Goal: Transaction & Acquisition: Book appointment/travel/reservation

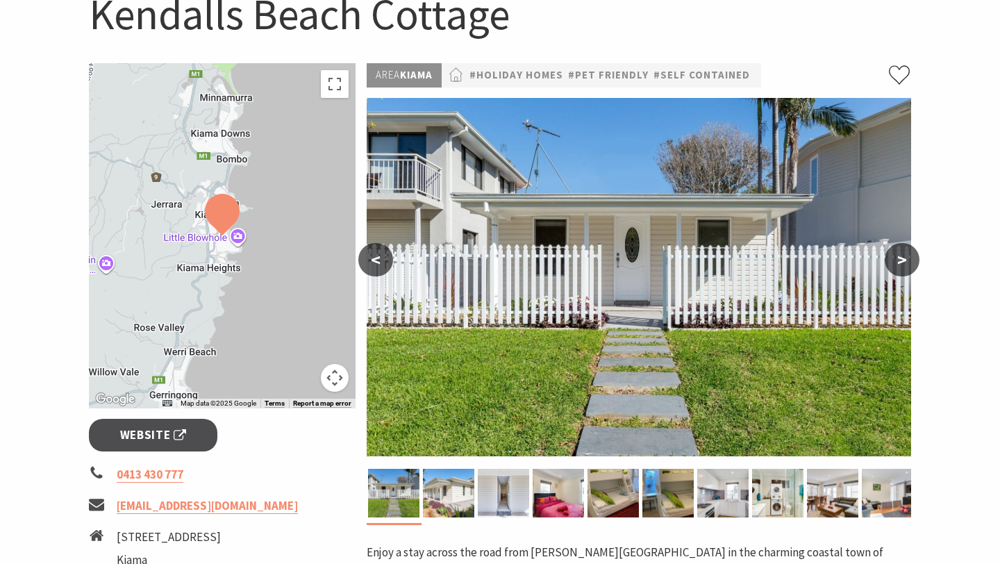
scroll to position [173, 0]
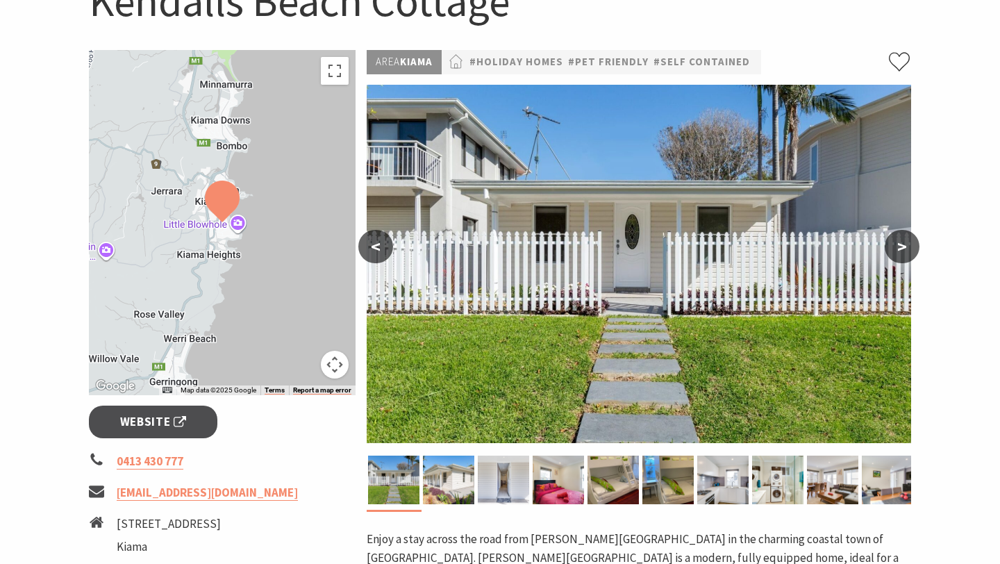
click at [898, 238] on button ">" at bounding box center [902, 246] width 35 height 33
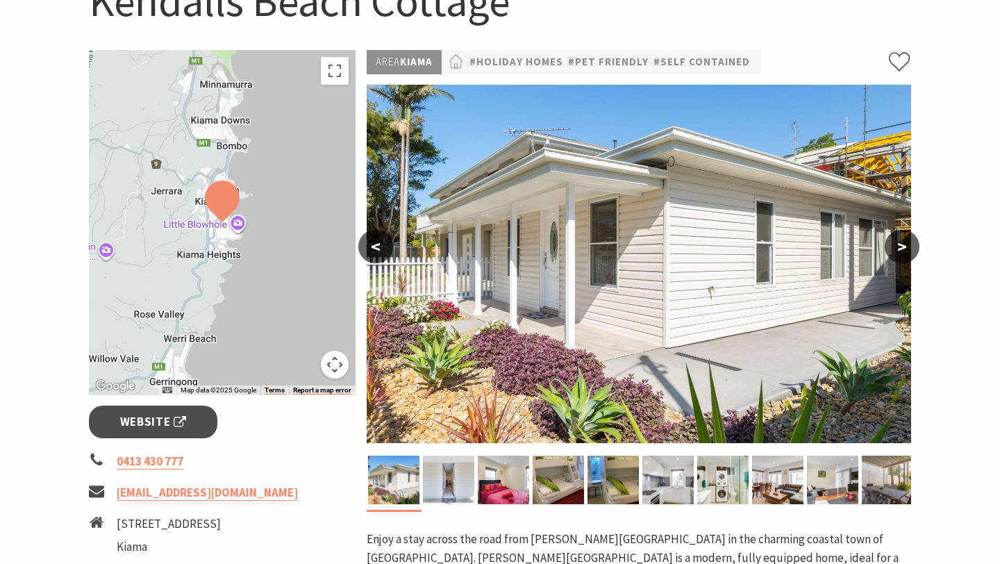
click at [898, 239] on button ">" at bounding box center [902, 246] width 35 height 33
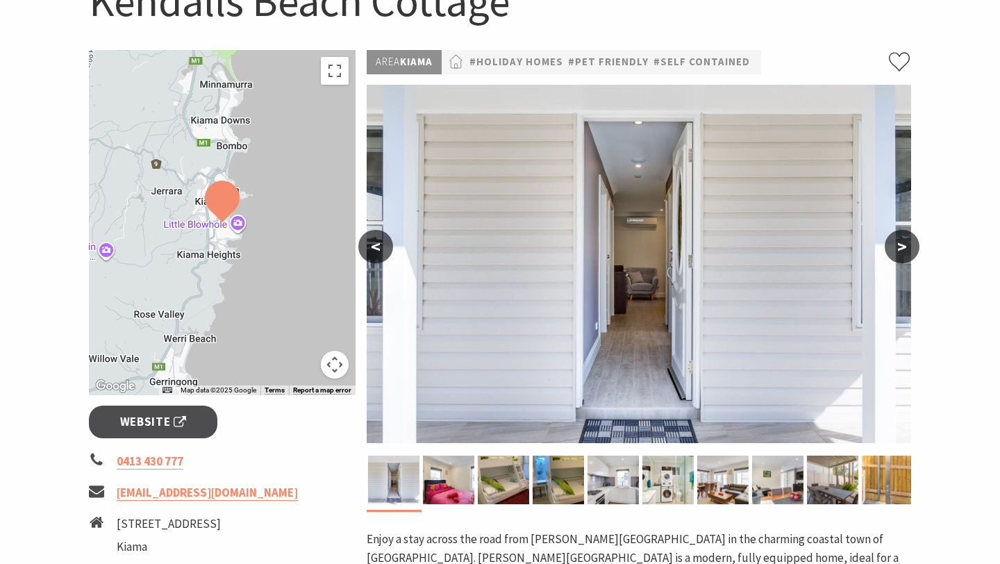
click at [898, 239] on button ">" at bounding box center [902, 246] width 35 height 33
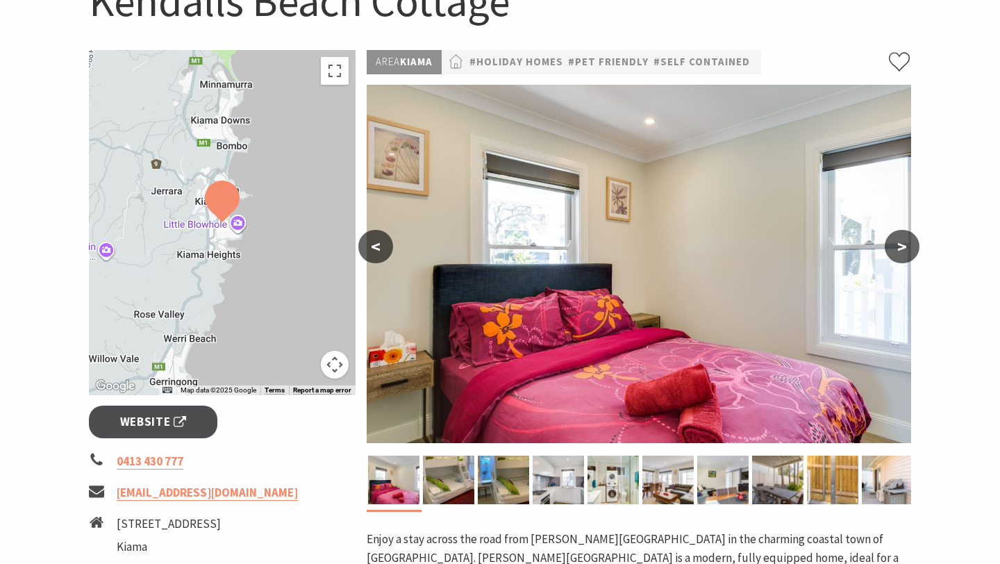
click at [898, 239] on button ">" at bounding box center [902, 246] width 35 height 33
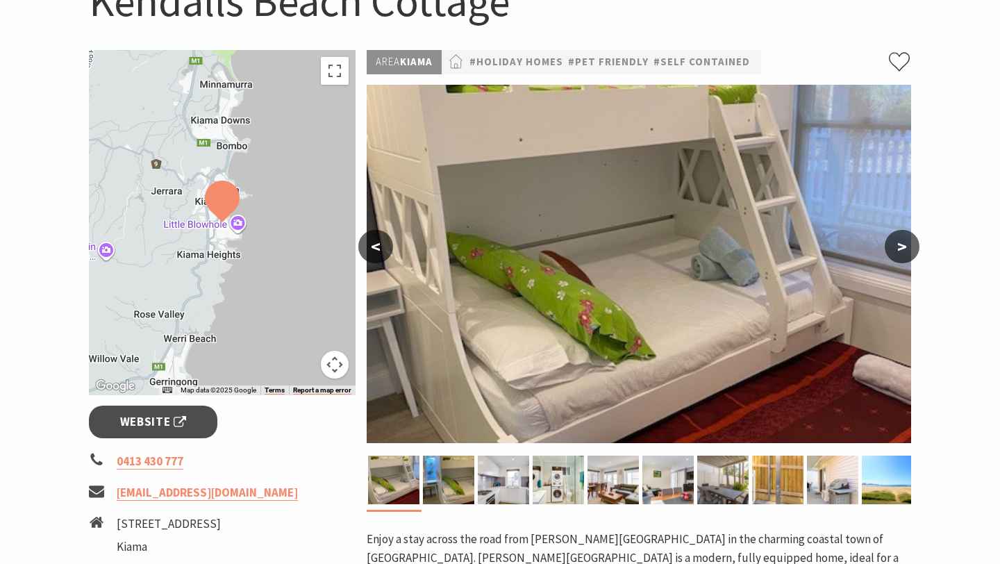
click at [898, 240] on button ">" at bounding box center [902, 246] width 35 height 33
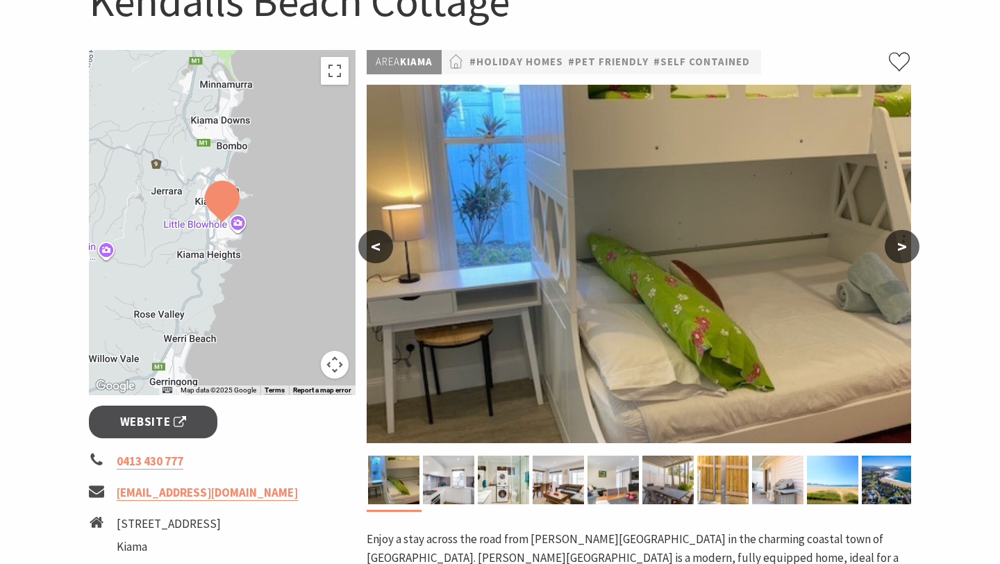
click at [898, 240] on button ">" at bounding box center [902, 246] width 35 height 33
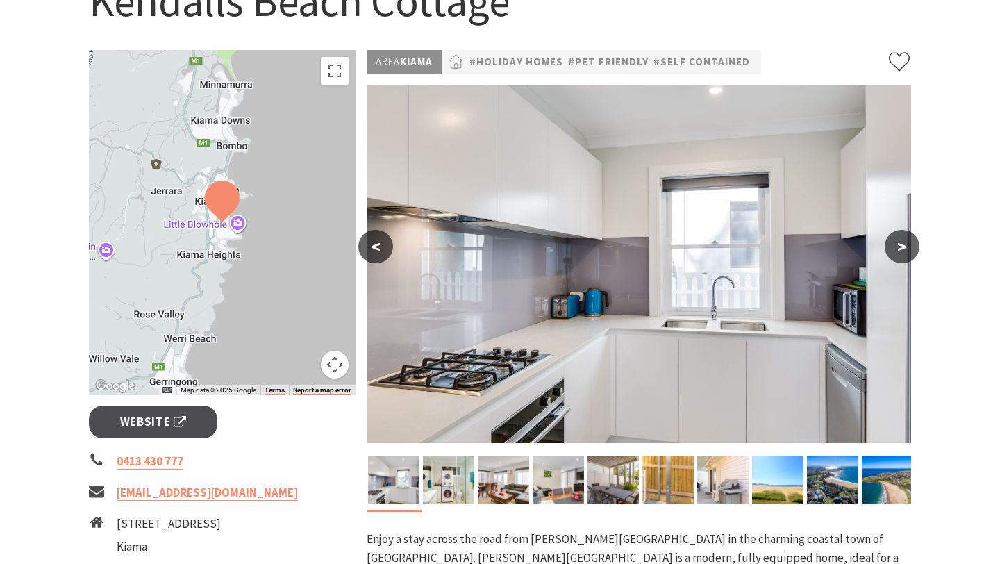
click at [898, 240] on button ">" at bounding box center [902, 246] width 35 height 33
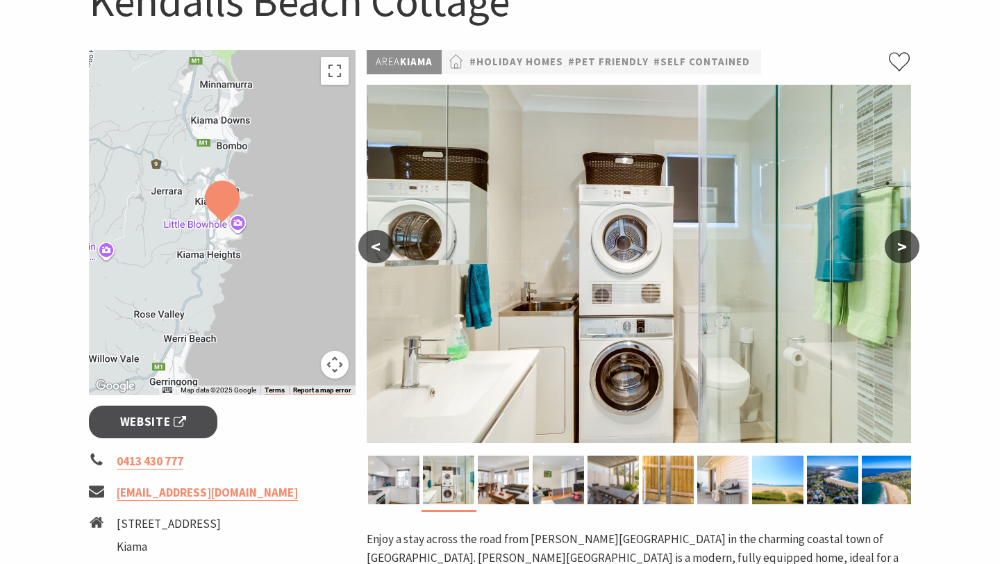
click at [898, 241] on button ">" at bounding box center [902, 246] width 35 height 33
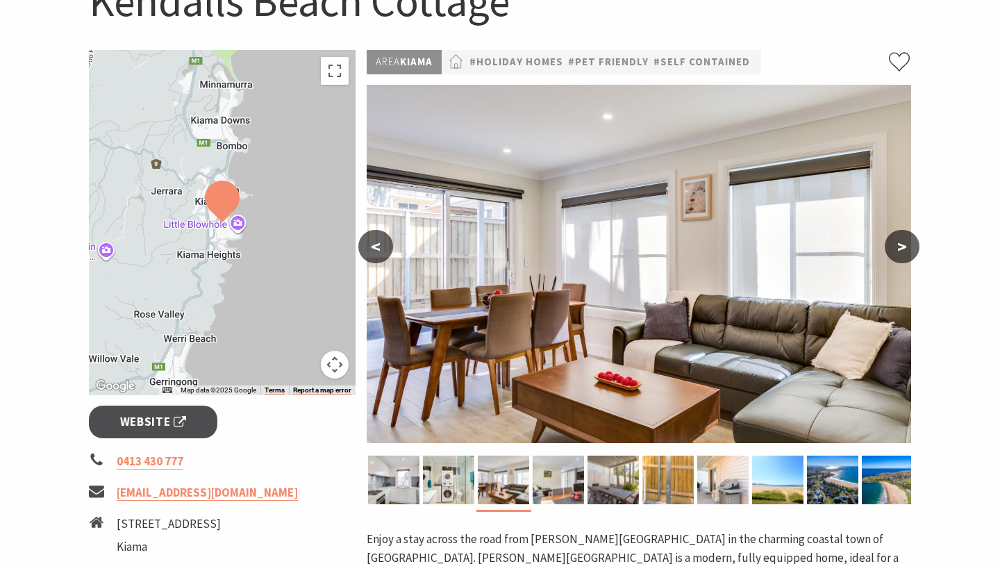
click at [898, 241] on button ">" at bounding box center [902, 246] width 35 height 33
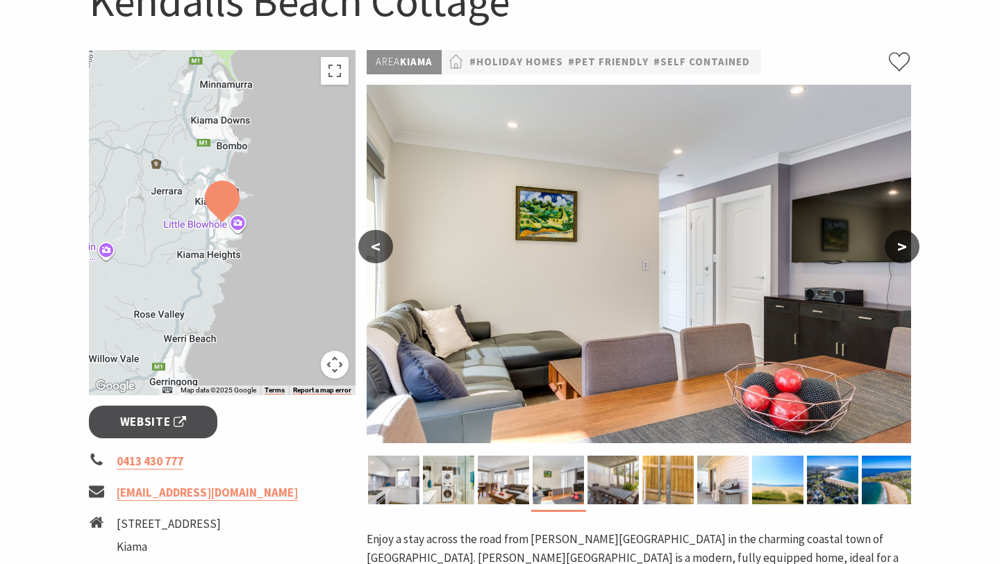
click at [898, 241] on button ">" at bounding box center [902, 246] width 35 height 33
click at [898, 242] on button ">" at bounding box center [902, 246] width 35 height 33
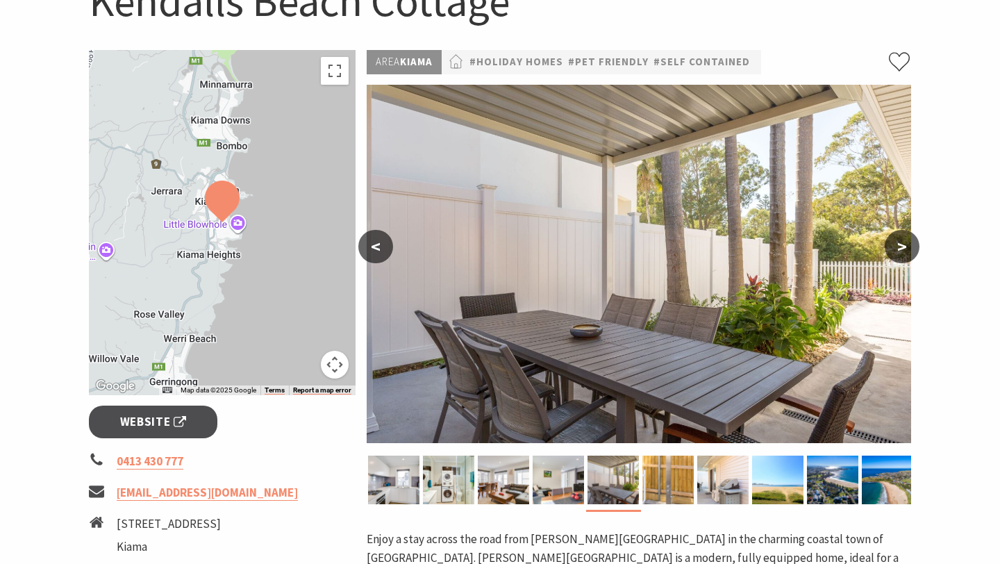
click at [898, 242] on button ">" at bounding box center [902, 246] width 35 height 33
